Goal: Information Seeking & Learning: Learn about a topic

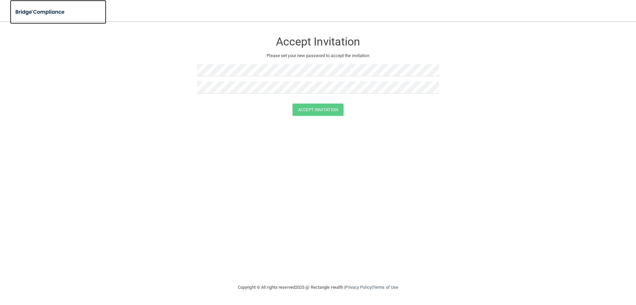
click at [24, 10] on img at bounding box center [40, 12] width 61 height 14
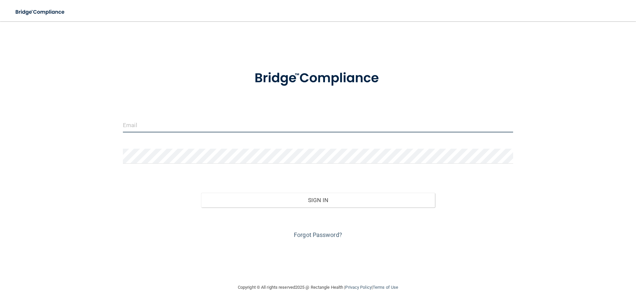
click at [171, 126] on input "email" at bounding box center [318, 124] width 390 height 15
type input "[EMAIL_ADDRESS][DOMAIN_NAME]"
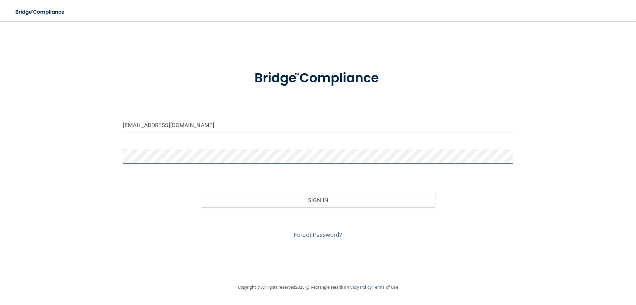
click at [201, 193] on button "Sign In" at bounding box center [318, 200] width 234 height 15
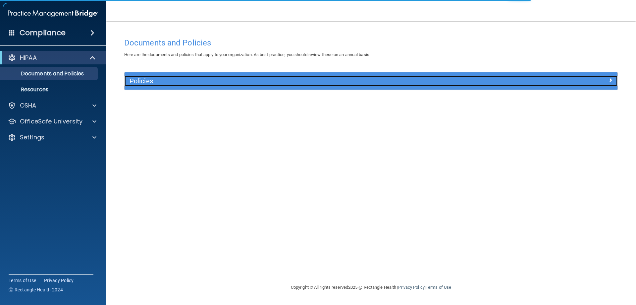
click at [192, 83] on h5 "Policies" at bounding box center [310, 80] width 360 height 7
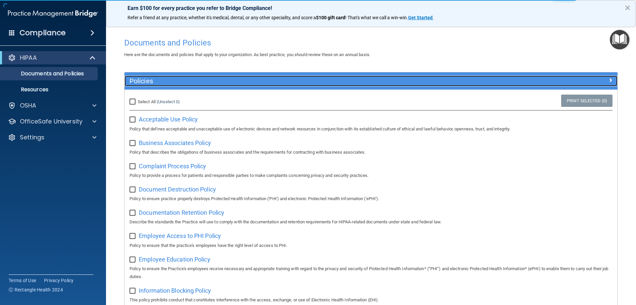
click at [192, 83] on h5 "Policies" at bounding box center [310, 80] width 360 height 7
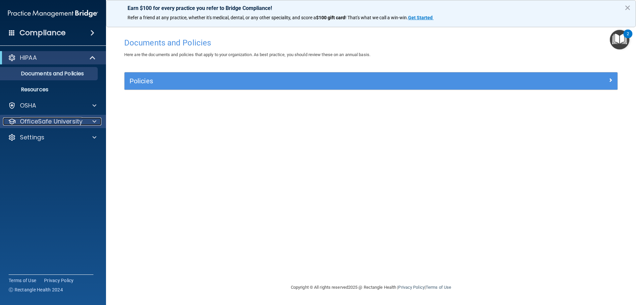
click at [30, 122] on p "OfficeSafe University" at bounding box center [51, 121] width 63 height 8
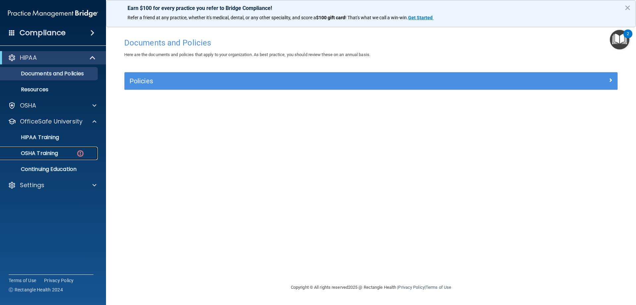
click at [43, 154] on p "OSHA Training" at bounding box center [31, 153] width 54 height 7
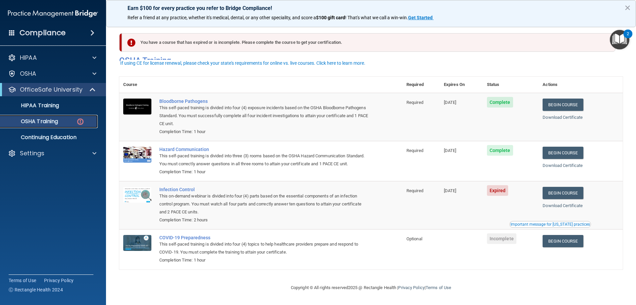
scroll to position [8, 0]
click at [565, 195] on link "Begin Course" at bounding box center [563, 193] width 40 height 12
